Goal: Task Accomplishment & Management: Manage account settings

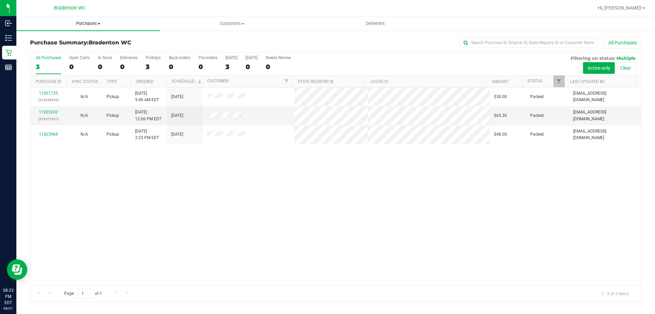
click at [151, 21] on span "Purchases" at bounding box center [88, 23] width 144 height 6
click at [181, 39] on div "Purchase Summary: Bradenton WC All Purchases" at bounding box center [336, 44] width 612 height 15
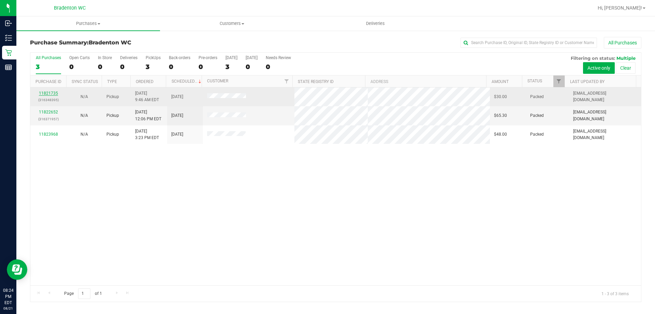
click at [49, 92] on link "11821735" at bounding box center [48, 93] width 19 height 5
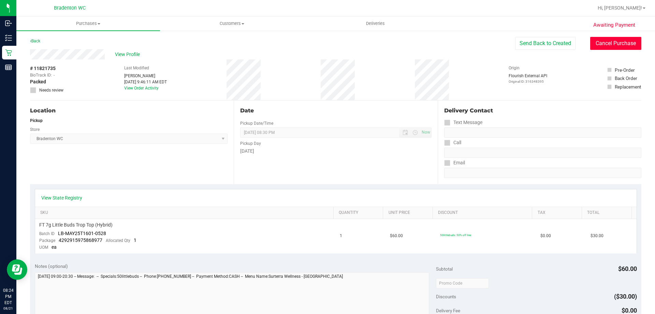
click at [613, 42] on button "Cancel Purchase" at bounding box center [616, 43] width 51 height 13
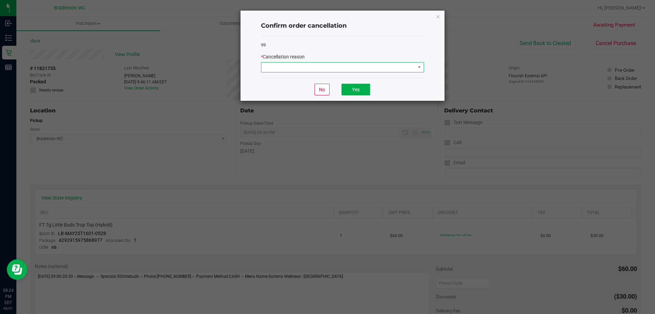
click at [361, 72] on span at bounding box center [339, 67] width 154 height 10
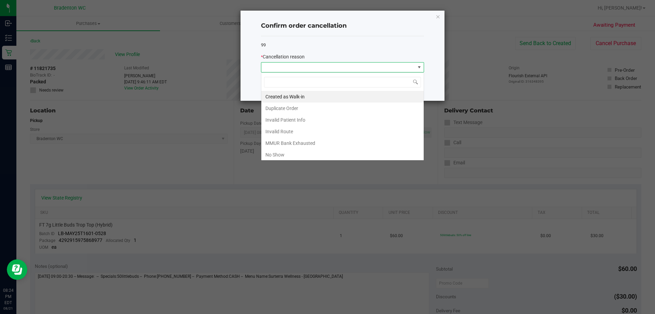
scroll to position [10, 163]
click at [279, 154] on li "No Show" at bounding box center [343, 155] width 163 height 12
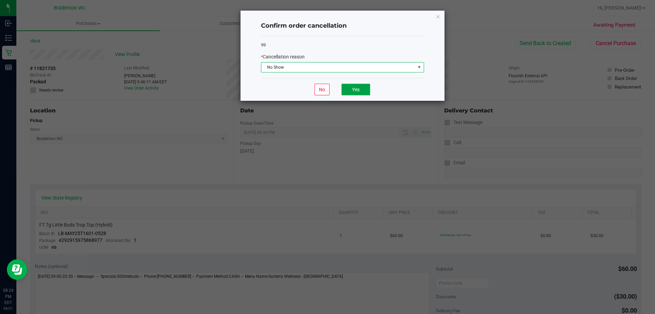
click at [356, 94] on button "Yes" at bounding box center [356, 90] width 29 height 12
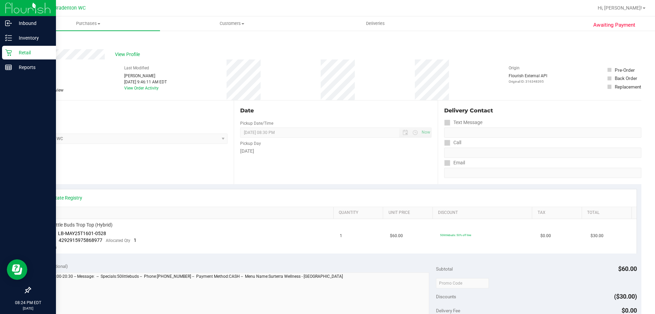
click at [11, 53] on icon at bounding box center [8, 52] width 7 height 7
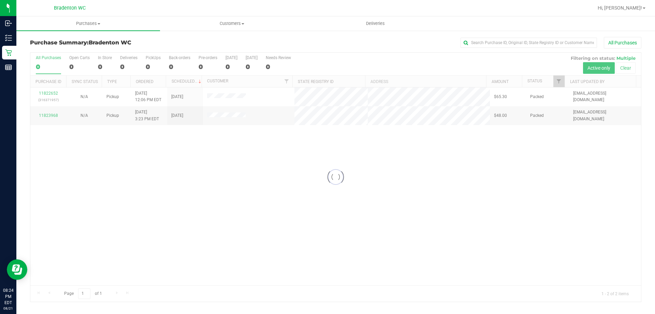
click at [123, 170] on div at bounding box center [335, 177] width 611 height 249
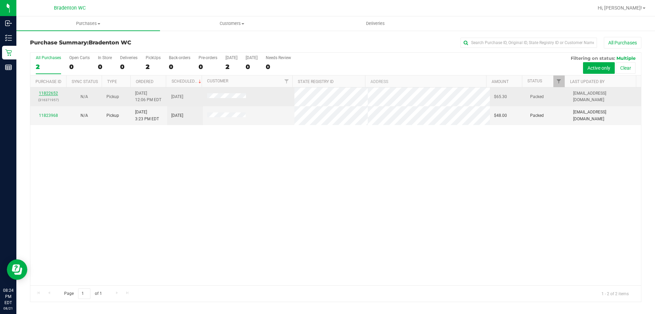
click at [47, 93] on link "11822652" at bounding box center [48, 93] width 19 height 5
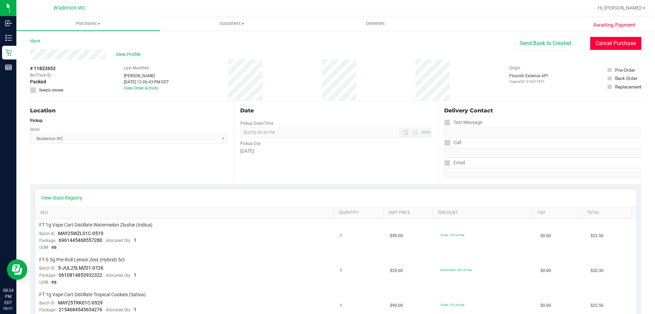
click at [601, 41] on button "Cancel Purchase" at bounding box center [616, 43] width 51 height 13
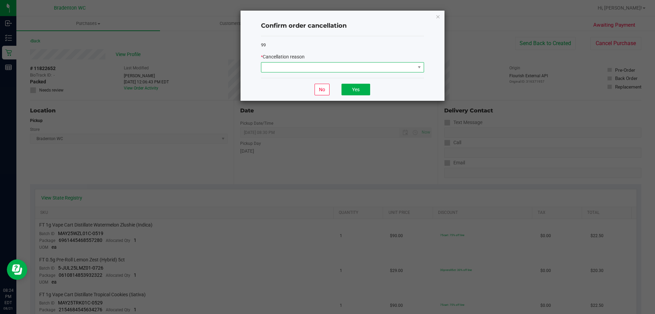
click at [387, 66] on span at bounding box center [339, 67] width 154 height 10
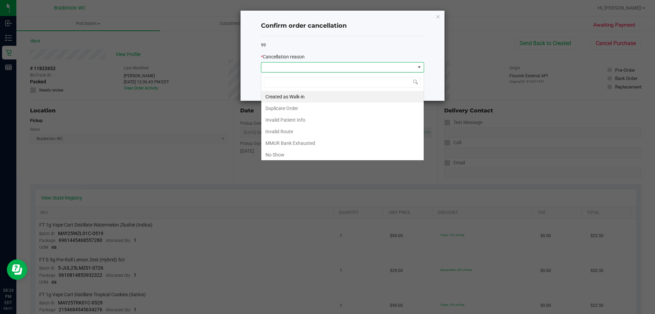
scroll to position [10, 163]
click at [270, 153] on li "No Show" at bounding box center [343, 155] width 163 height 12
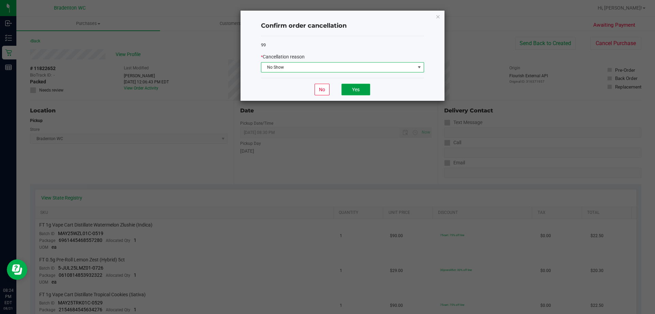
click at [359, 89] on button "Yes" at bounding box center [356, 90] width 29 height 12
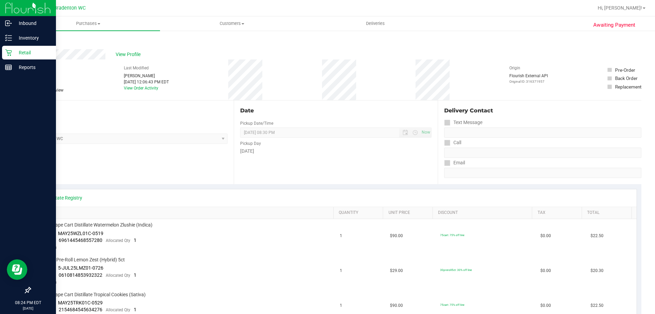
click at [8, 57] on div "Retail" at bounding box center [29, 53] width 54 height 14
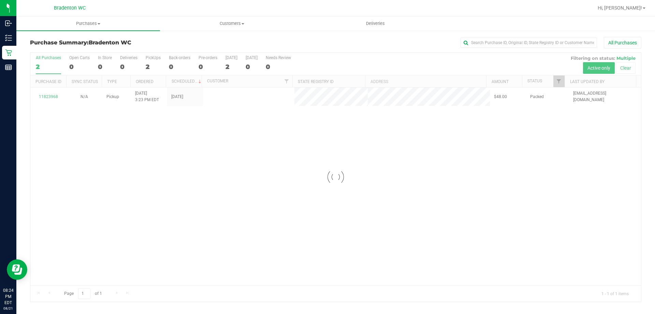
click at [116, 159] on div at bounding box center [335, 177] width 611 height 249
click at [53, 103] on div at bounding box center [335, 177] width 611 height 249
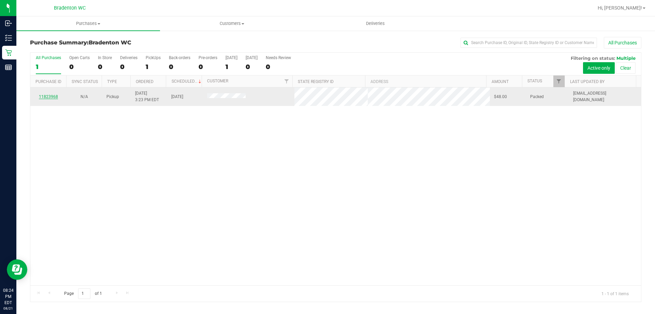
click at [54, 96] on link "11823968" at bounding box center [48, 96] width 19 height 5
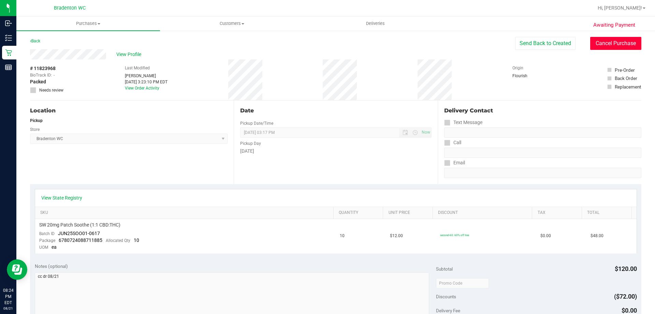
click at [599, 48] on button "Cancel Purchase" at bounding box center [616, 43] width 51 height 13
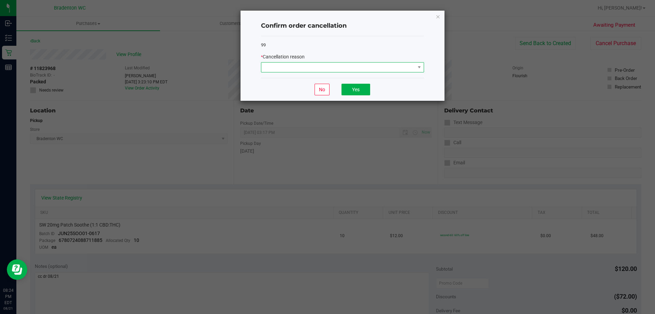
click at [395, 68] on span at bounding box center [339, 67] width 154 height 10
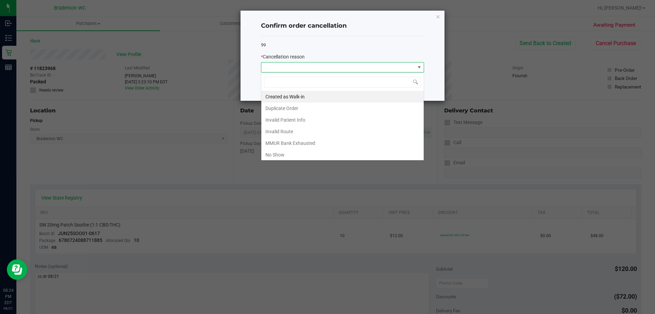
scroll to position [10, 163]
click at [271, 155] on li "No Show" at bounding box center [343, 155] width 163 height 12
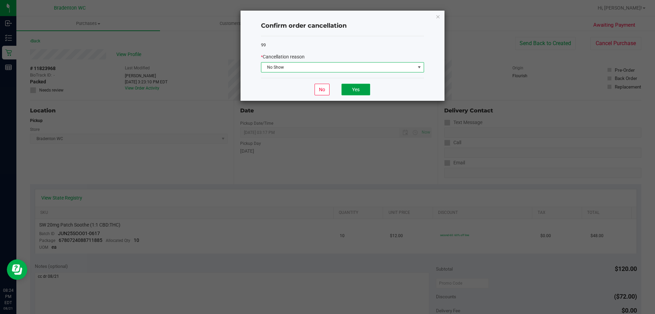
click at [359, 90] on button "Yes" at bounding box center [356, 90] width 29 height 12
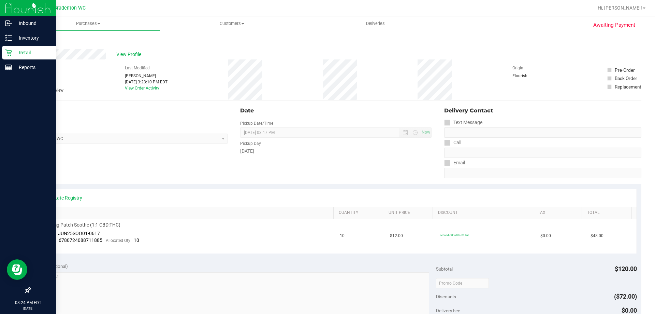
click at [4, 53] on div "Retail" at bounding box center [29, 53] width 54 height 14
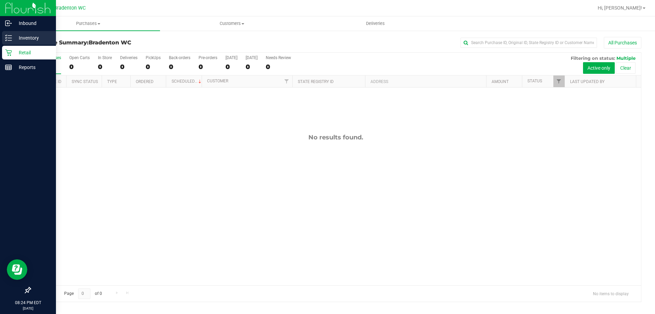
click at [5, 40] on icon at bounding box center [8, 37] width 7 height 7
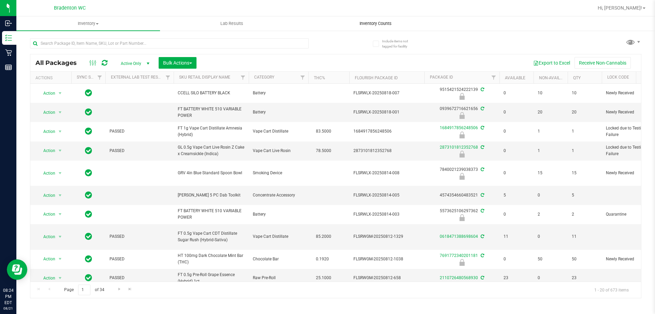
click at [370, 23] on span "Inventory Counts" at bounding box center [376, 23] width 51 height 6
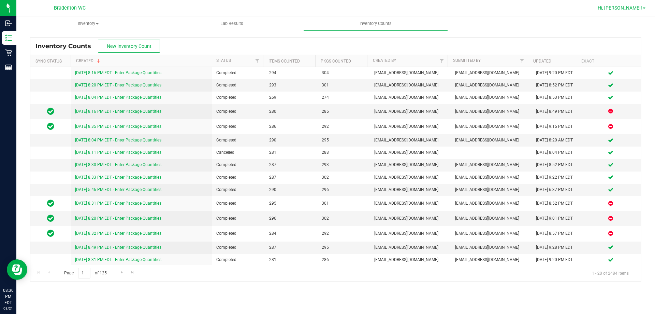
click at [633, 9] on span "Hi, [PERSON_NAME]!" at bounding box center [620, 7] width 44 height 5
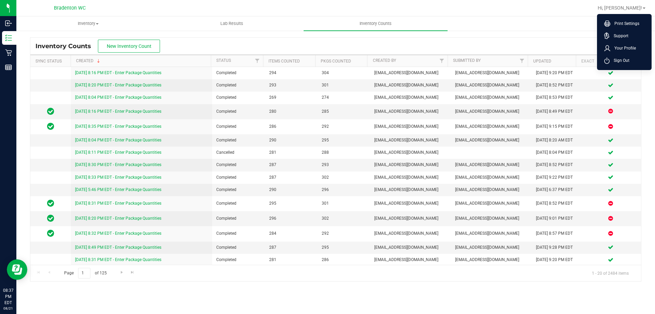
click at [550, 30] on ul "Inventory All packages All inventory Waste log Create inventory Lab Results Inv…" at bounding box center [343, 23] width 655 height 15
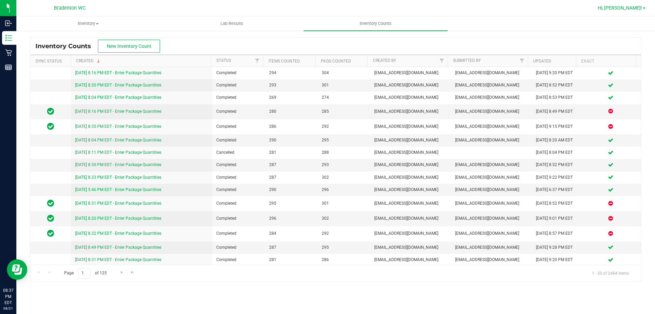
click at [639, 8] on span "Hi, [PERSON_NAME]!" at bounding box center [620, 7] width 44 height 5
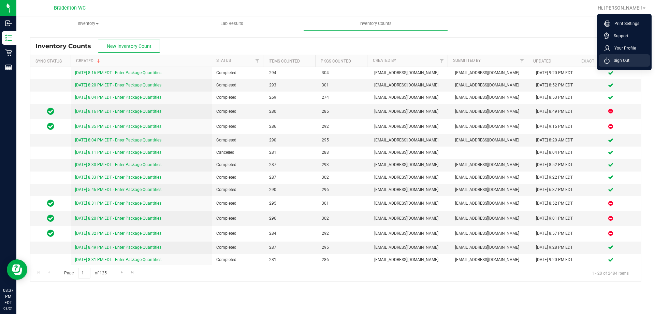
click at [618, 60] on span "Sign Out" at bounding box center [620, 60] width 20 height 7
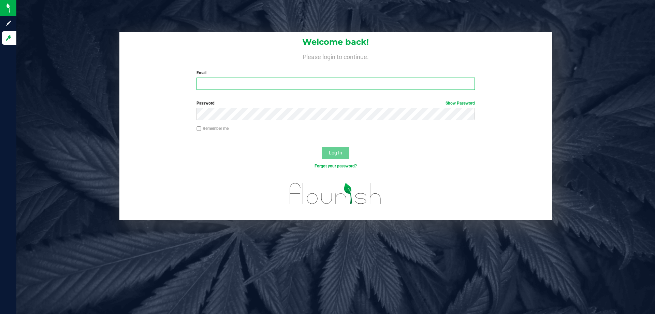
click at [288, 86] on input "Email" at bounding box center [336, 83] width 278 height 12
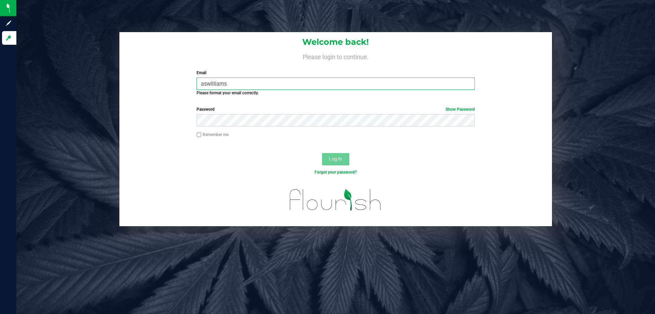
type input "aswilliams"
